Goal: Task Accomplishment & Management: Manage account settings

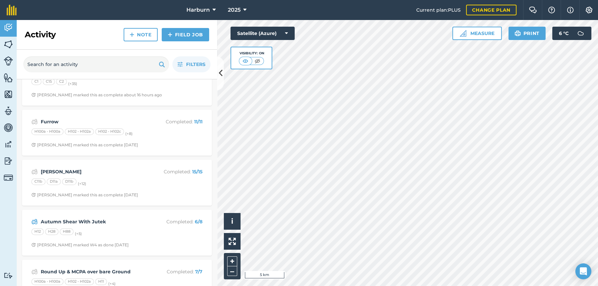
scroll to position [37, 0]
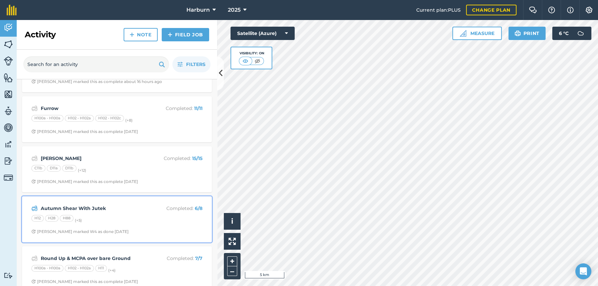
click at [109, 220] on div "H12 H28 H88 (+ 5 )" at bounding box center [116, 219] width 171 height 9
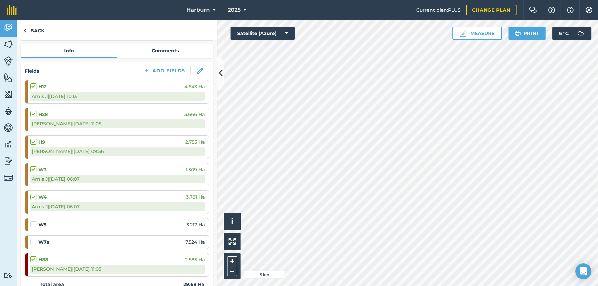
scroll to position [74, 0]
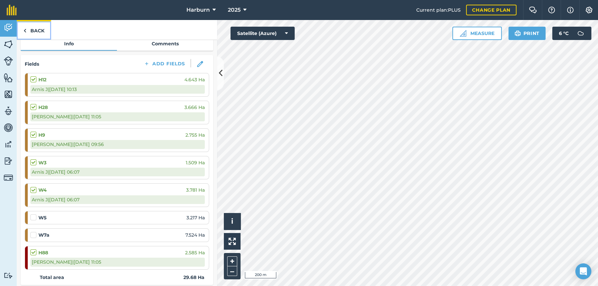
click at [24, 31] on img at bounding box center [24, 31] width 3 height 8
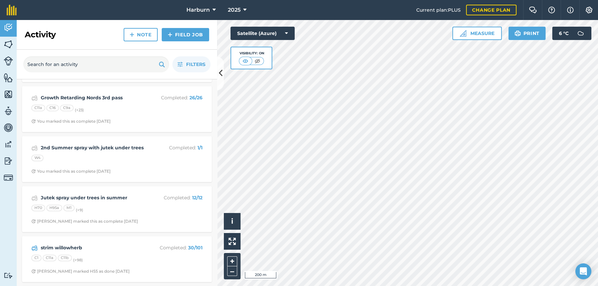
scroll to position [1261, 0]
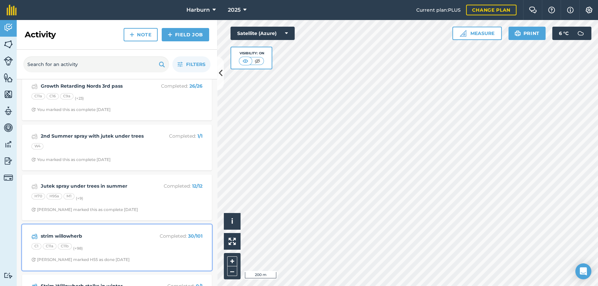
click at [79, 242] on div "strim willowherb Completed : 30 / 101 C1 C11a C11b (+ 98 ) [PERSON_NAME] G mark…" at bounding box center [117, 248] width 182 height 38
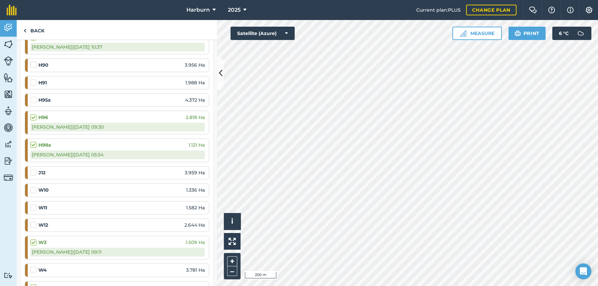
scroll to position [1150, 0]
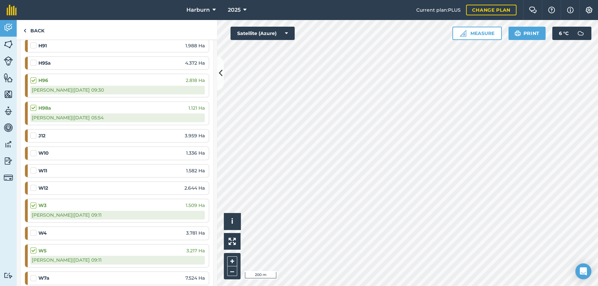
click at [35, 230] on label at bounding box center [34, 230] width 8 height 0
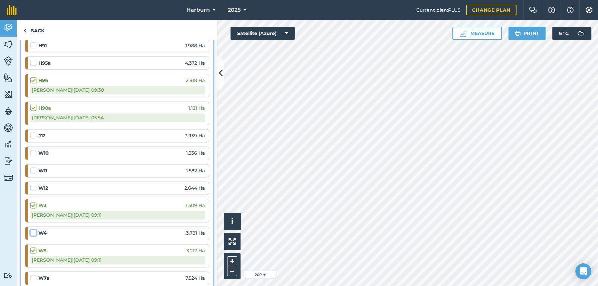
click at [35, 230] on input "checkbox" at bounding box center [32, 232] width 4 height 4
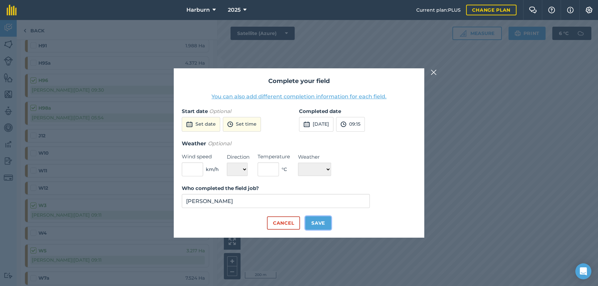
click at [317, 221] on button "Save" at bounding box center [318, 223] width 26 height 13
checkbox input "true"
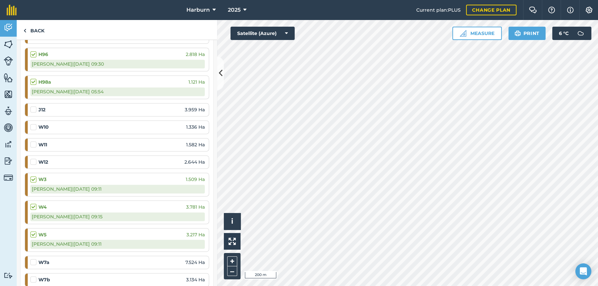
scroll to position [1187, 0]
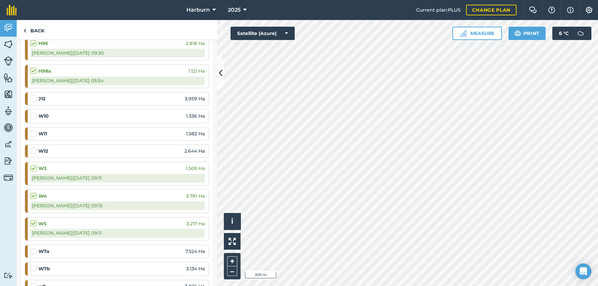
click at [36, 248] on label at bounding box center [34, 248] width 8 height 0
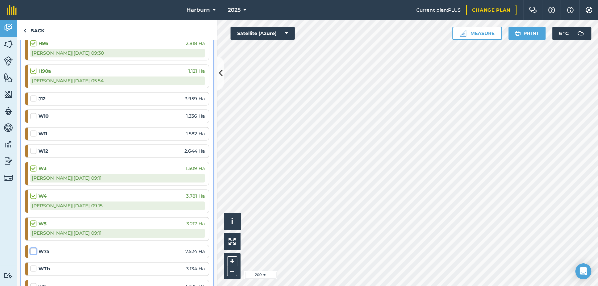
click at [35, 248] on input "checkbox" at bounding box center [32, 250] width 4 height 4
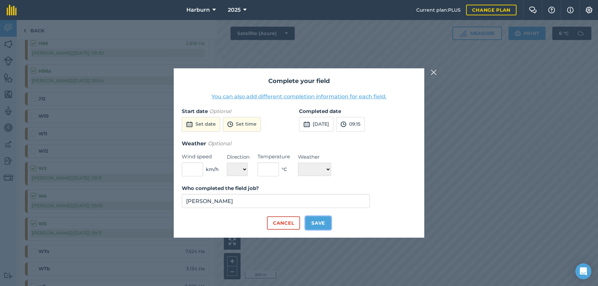
click at [309, 222] on button "Save" at bounding box center [318, 223] width 26 height 13
checkbox input "true"
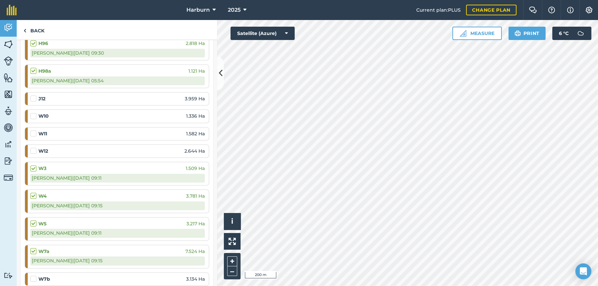
click at [34, 276] on label at bounding box center [34, 276] width 8 height 0
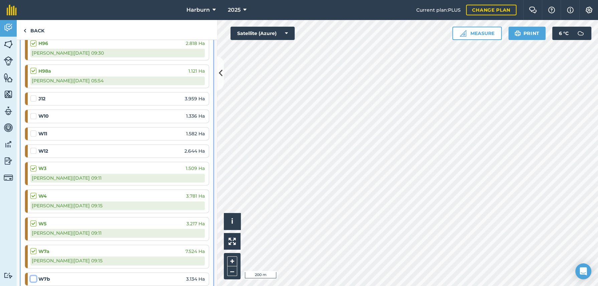
click at [34, 276] on input "checkbox" at bounding box center [32, 278] width 4 height 4
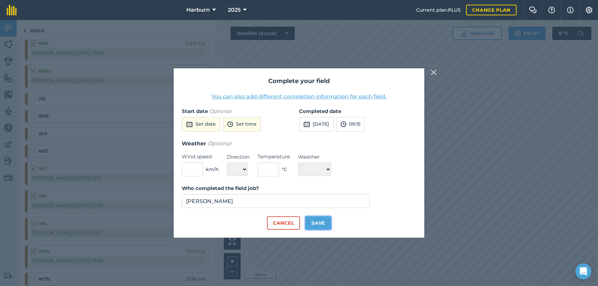
click at [321, 221] on button "Save" at bounding box center [318, 223] width 26 height 13
checkbox input "true"
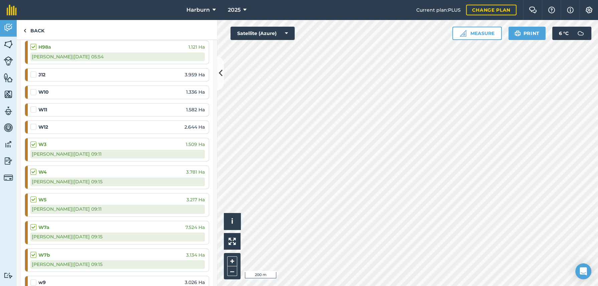
scroll to position [1224, 0]
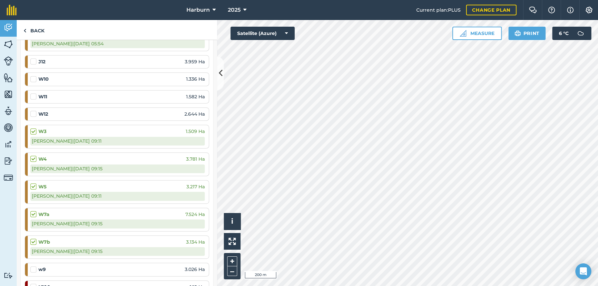
click at [31, 266] on label at bounding box center [34, 266] width 8 height 0
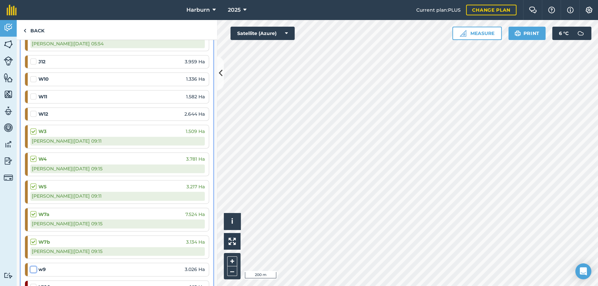
click at [31, 266] on input "checkbox" at bounding box center [32, 268] width 4 height 4
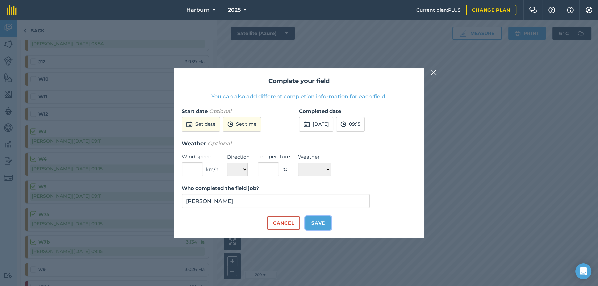
click at [315, 220] on button "Save" at bounding box center [318, 223] width 26 height 13
checkbox input "true"
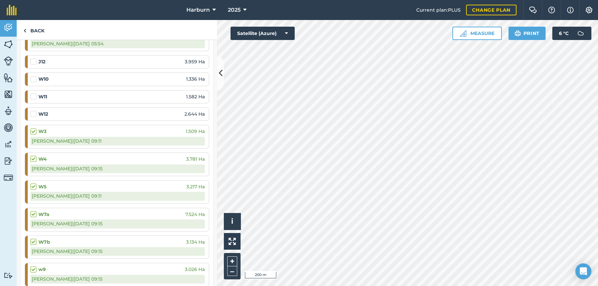
click at [33, 76] on label at bounding box center [34, 76] width 8 height 0
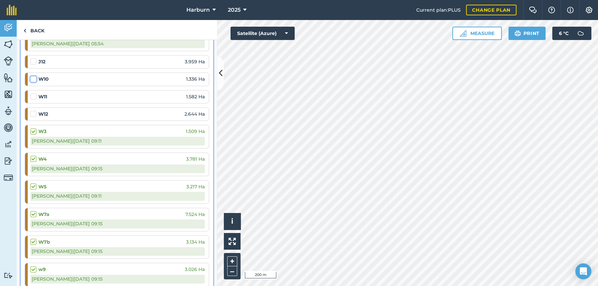
click at [33, 76] on input "checkbox" at bounding box center [32, 78] width 4 height 4
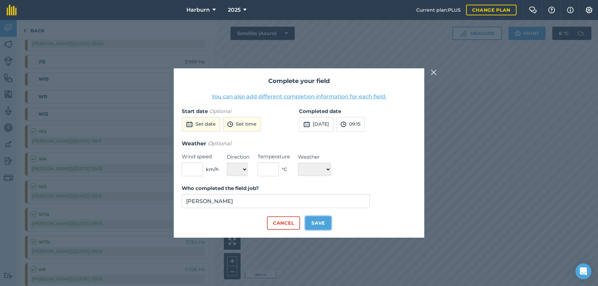
click at [318, 226] on button "Save" at bounding box center [318, 223] width 26 height 13
checkbox input "true"
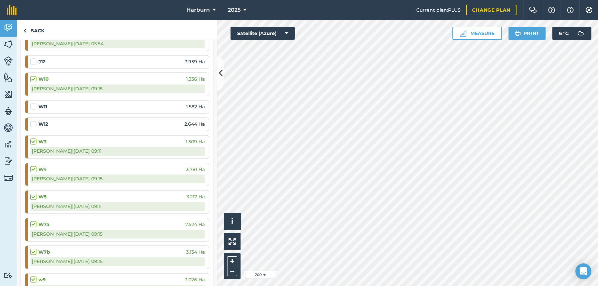
click at [34, 103] on label at bounding box center [34, 103] width 8 height 0
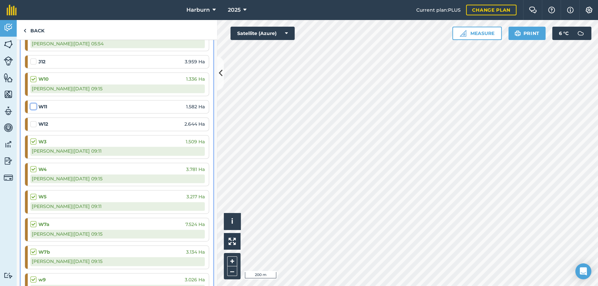
click at [34, 105] on input "checkbox" at bounding box center [32, 105] width 4 height 4
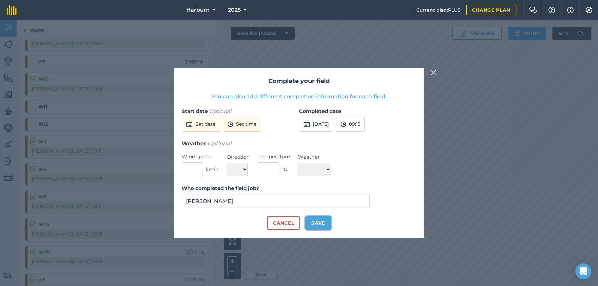
click at [311, 221] on button "Save" at bounding box center [318, 223] width 26 height 13
checkbox input "true"
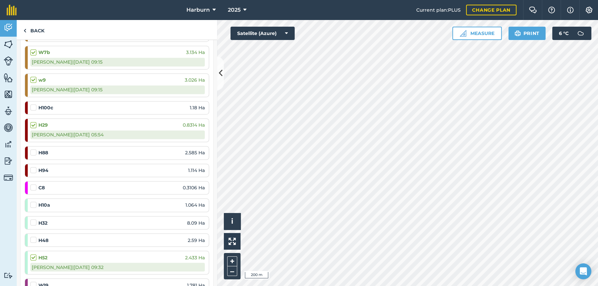
scroll to position [1447, 0]
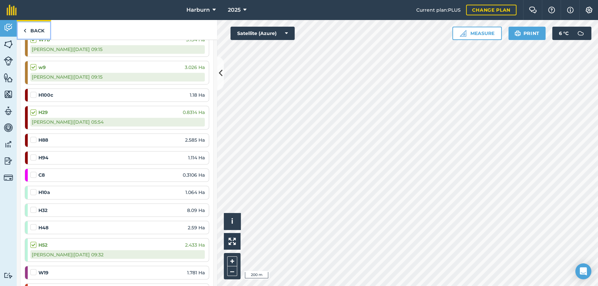
click at [24, 31] on img at bounding box center [24, 31] width 3 height 8
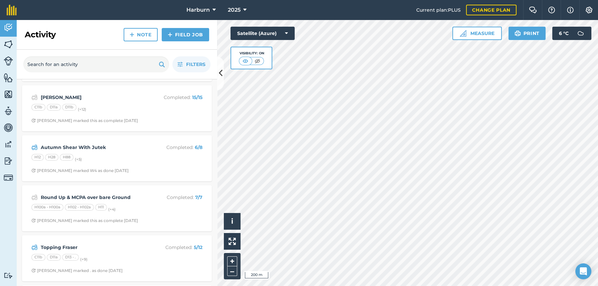
scroll to position [185, 0]
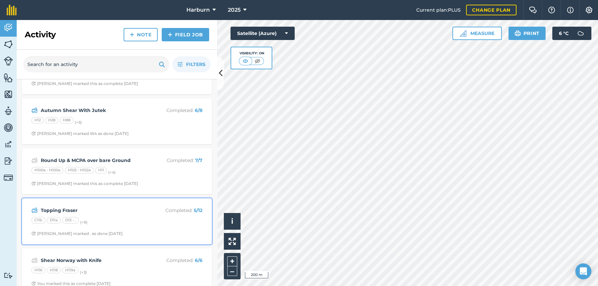
click at [63, 207] on strong "Topping Fraser" at bounding box center [94, 210] width 106 height 7
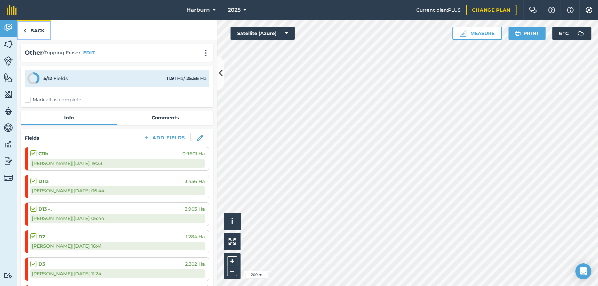
click at [25, 32] on img at bounding box center [24, 31] width 3 height 8
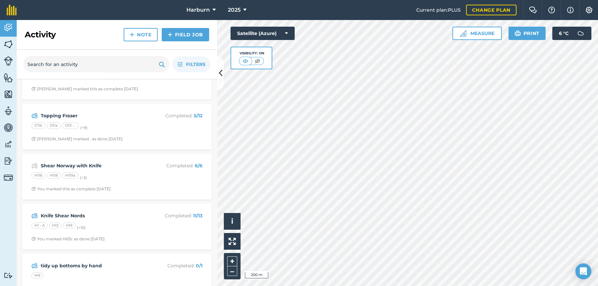
scroll to position [297, 0]
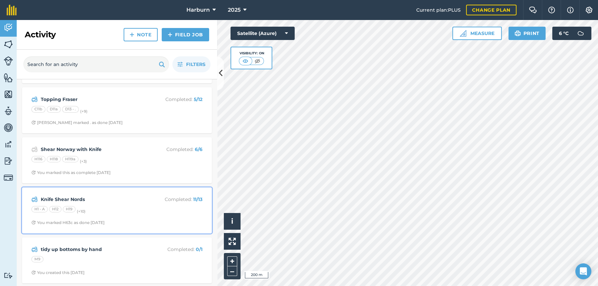
click at [77, 202] on strong "Knife Shear Nords" at bounding box center [94, 199] width 106 height 7
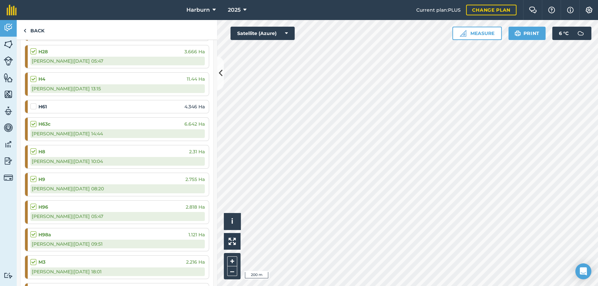
scroll to position [222, 0]
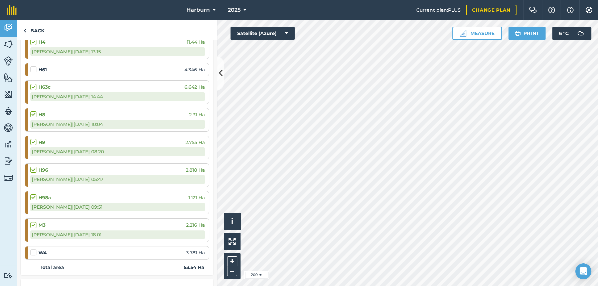
click at [33, 249] on label at bounding box center [34, 249] width 8 height 0
click at [33, 252] on input "checkbox" at bounding box center [32, 251] width 4 height 4
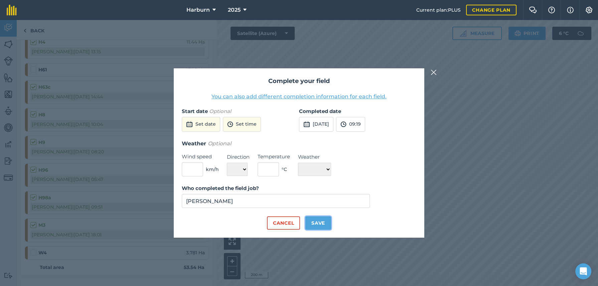
click at [318, 225] on button "Save" at bounding box center [318, 223] width 26 height 13
checkbox input "true"
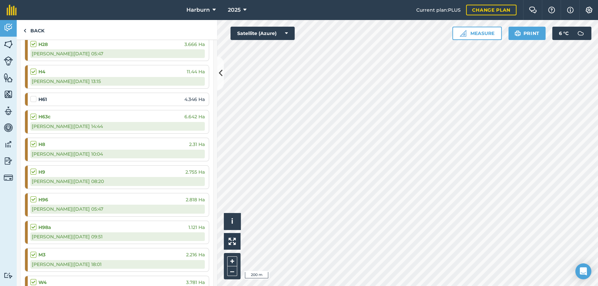
scroll to position [148, 0]
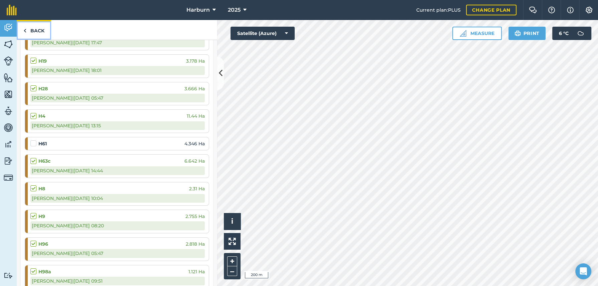
click at [26, 30] on img at bounding box center [24, 31] width 3 height 8
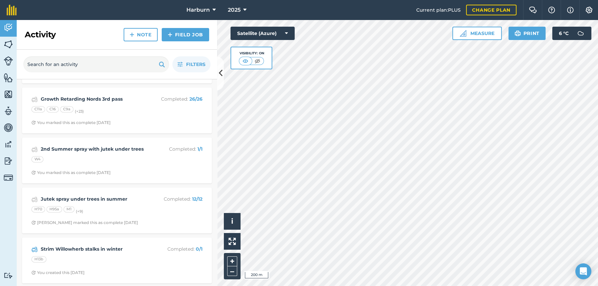
scroll to position [1335, 0]
